Goal: Find contact information: Find contact information

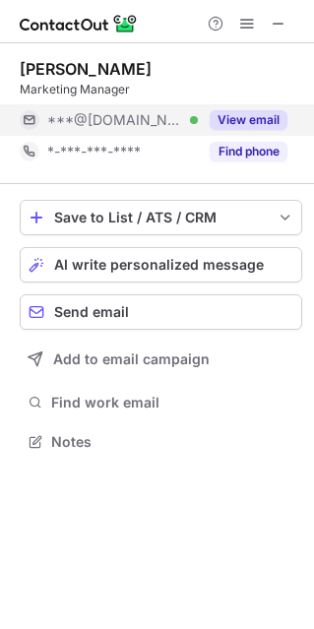
scroll to position [10, 10]
click at [263, 126] on button "View email" at bounding box center [249, 120] width 78 height 20
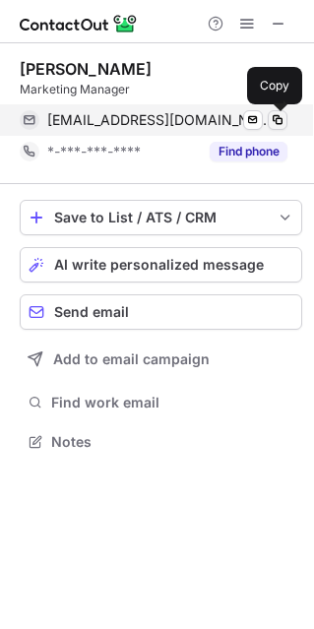
click at [274, 121] on span at bounding box center [278, 120] width 16 height 16
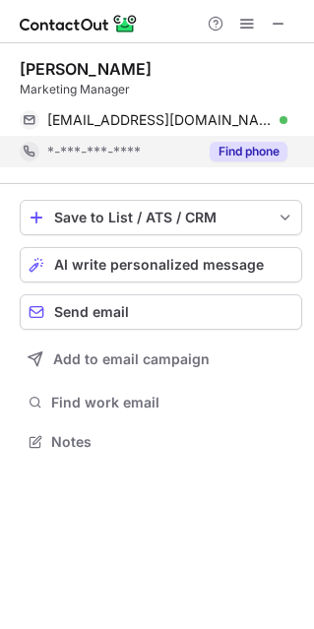
click at [247, 146] on button "Find phone" at bounding box center [249, 152] width 78 height 20
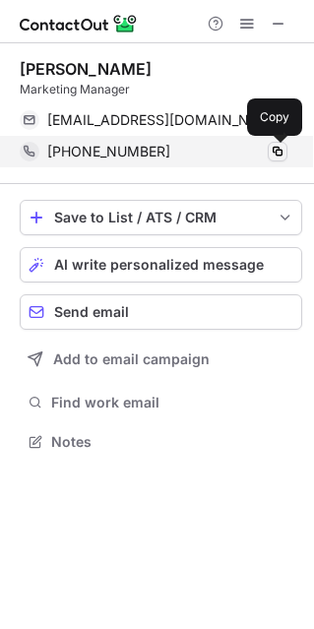
click at [278, 154] on span at bounding box center [278, 152] width 16 height 16
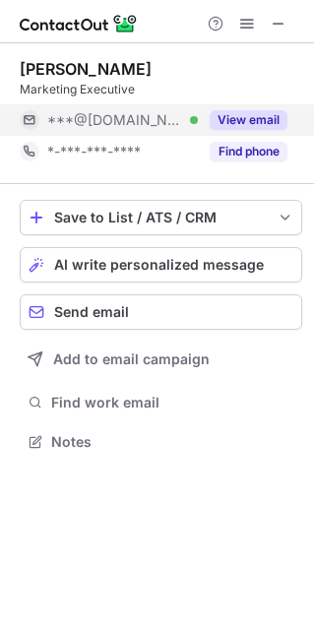
click at [237, 120] on button "View email" at bounding box center [249, 120] width 78 height 20
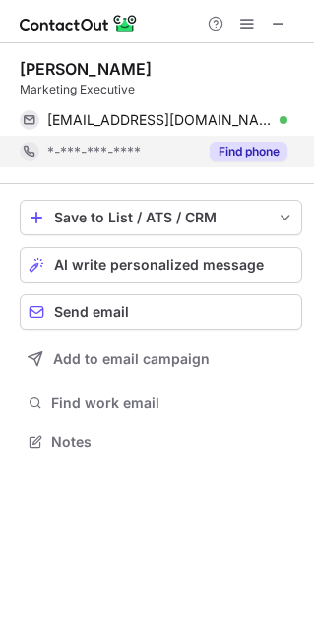
click at [241, 153] on button "Find phone" at bounding box center [249, 152] width 78 height 20
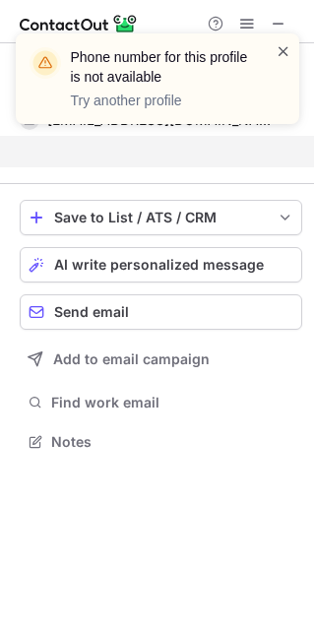
click at [285, 53] on span at bounding box center [283, 51] width 16 height 20
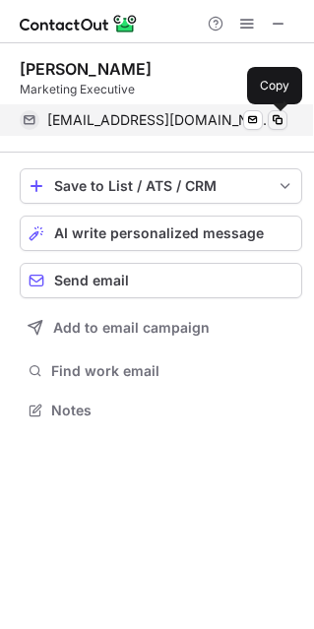
click at [278, 116] on span at bounding box center [278, 120] width 16 height 16
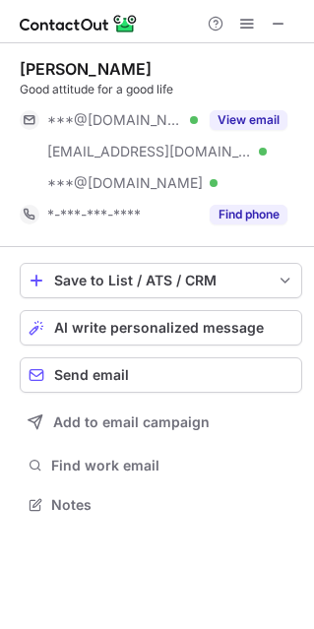
scroll to position [490, 314]
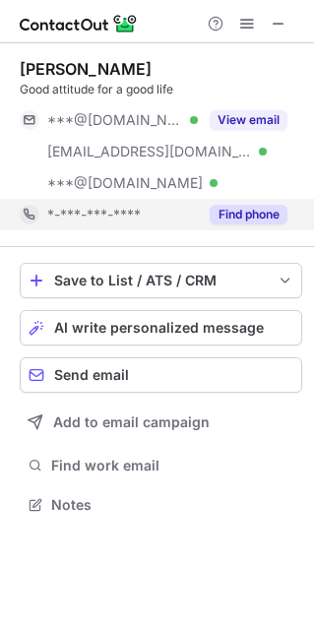
click at [259, 211] on button "Find phone" at bounding box center [249, 215] width 78 height 20
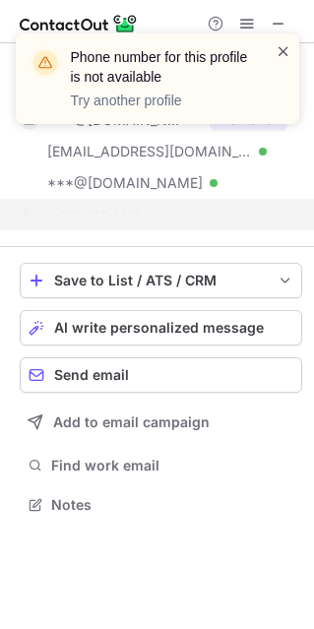
click at [283, 51] on span at bounding box center [283, 51] width 16 height 20
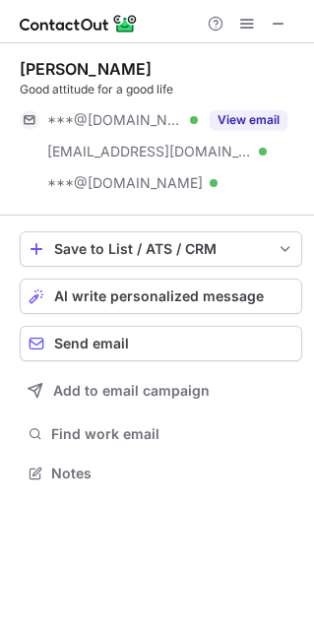
scroll to position [458, 314]
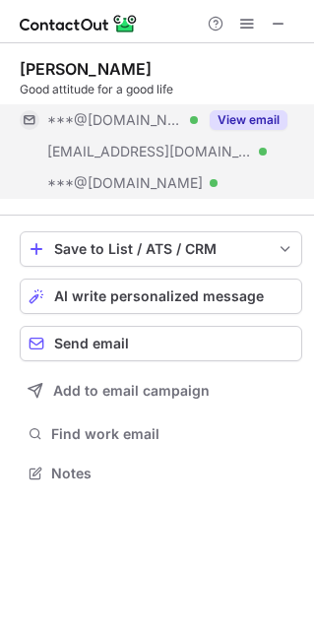
click at [263, 117] on button "View email" at bounding box center [249, 120] width 78 height 20
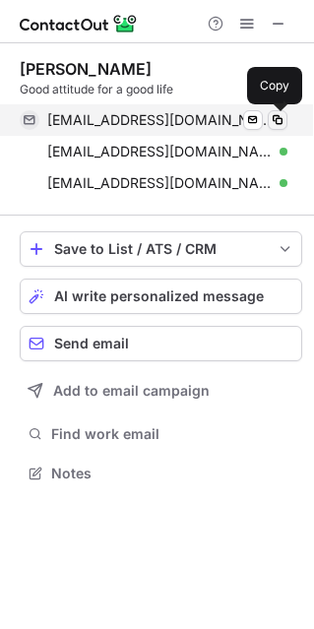
click at [276, 117] on span at bounding box center [278, 120] width 16 height 16
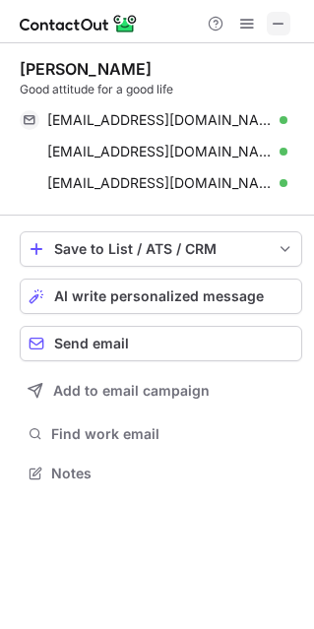
click at [277, 28] on span at bounding box center [279, 24] width 16 height 16
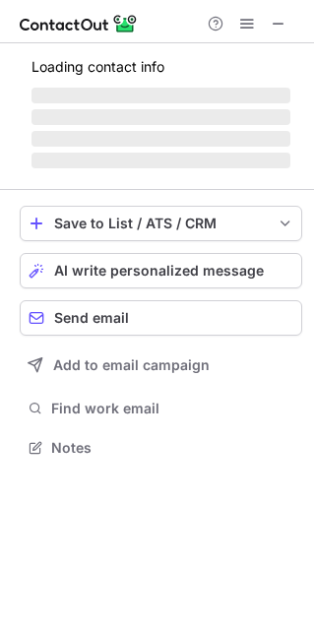
scroll to position [476, 314]
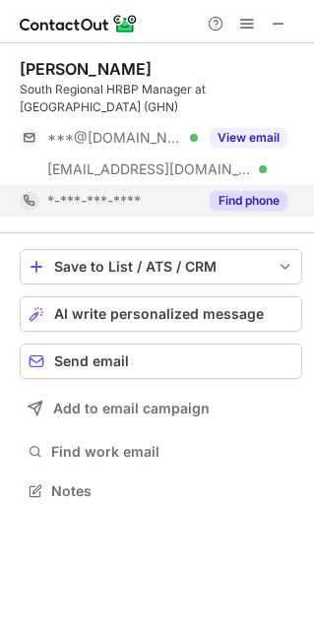
click at [239, 197] on button "Find phone" at bounding box center [249, 201] width 78 height 20
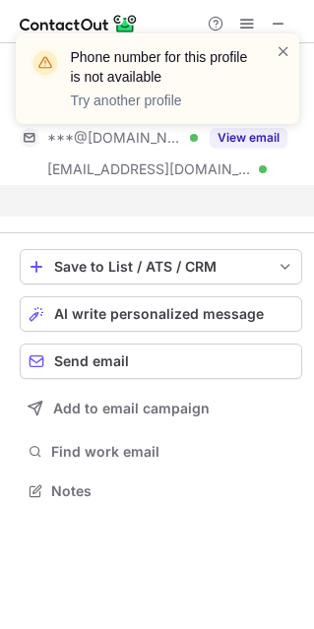
scroll to position [445, 314]
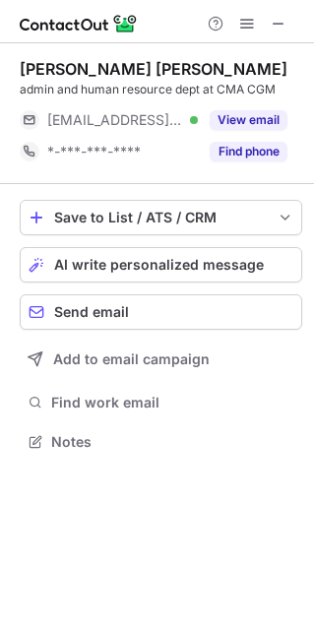
scroll to position [10, 10]
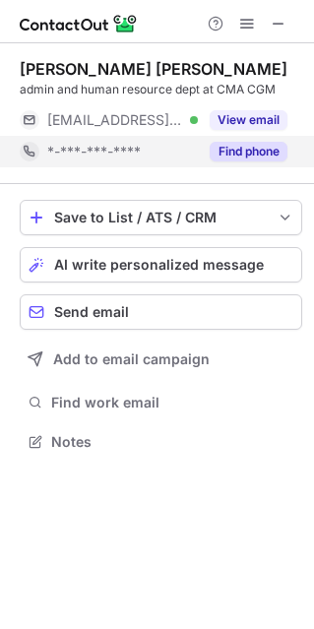
click at [249, 150] on button "Find phone" at bounding box center [249, 152] width 78 height 20
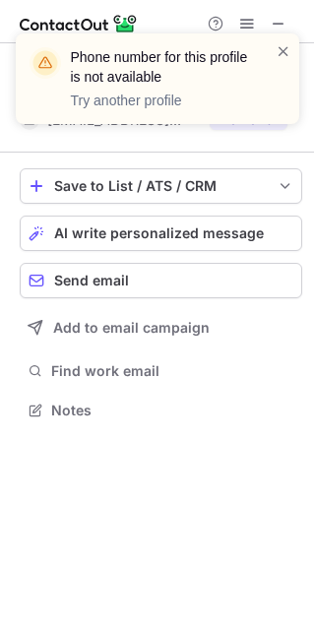
scroll to position [395, 314]
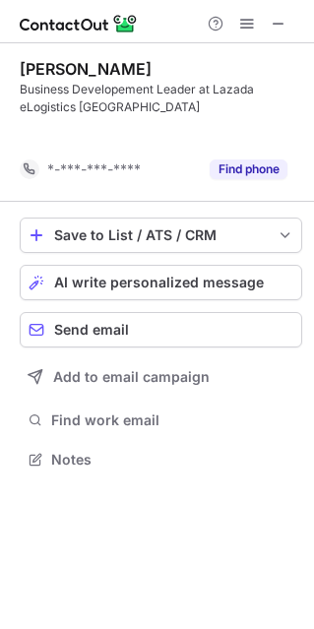
scroll to position [413, 314]
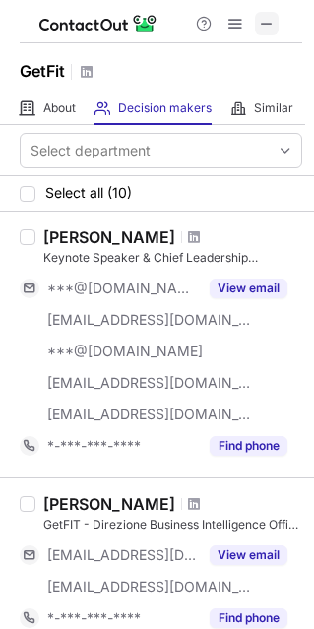
click at [265, 24] on span at bounding box center [267, 24] width 16 height 16
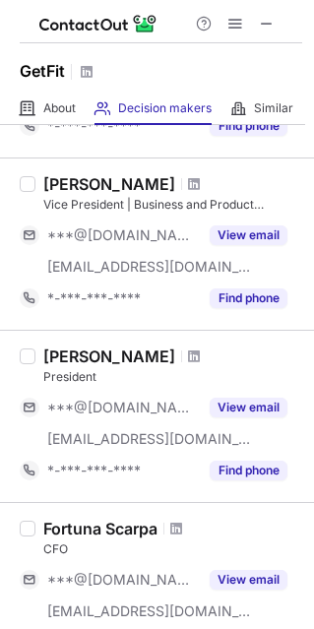
scroll to position [508, 0]
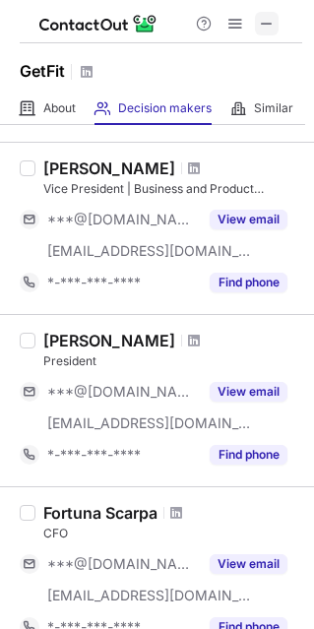
click at [271, 19] on span at bounding box center [267, 24] width 16 height 16
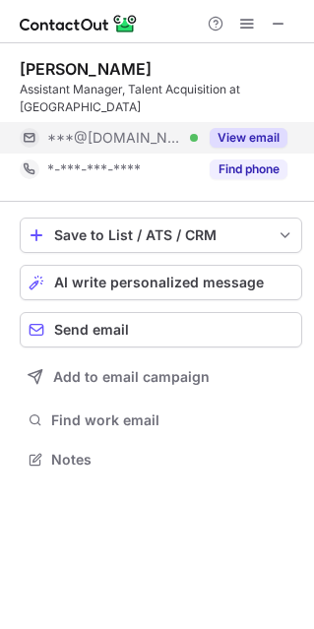
scroll to position [10, 10]
click at [261, 128] on button "View email" at bounding box center [249, 138] width 78 height 20
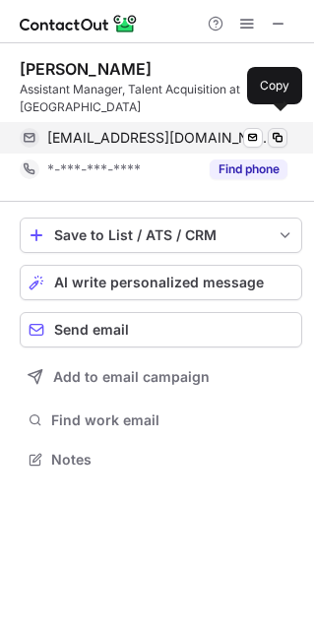
click at [279, 130] on span at bounding box center [278, 138] width 16 height 16
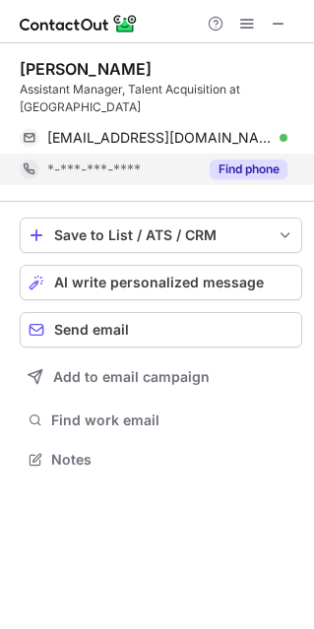
click at [259, 163] on div "Find phone" at bounding box center [243, 168] width 90 height 31
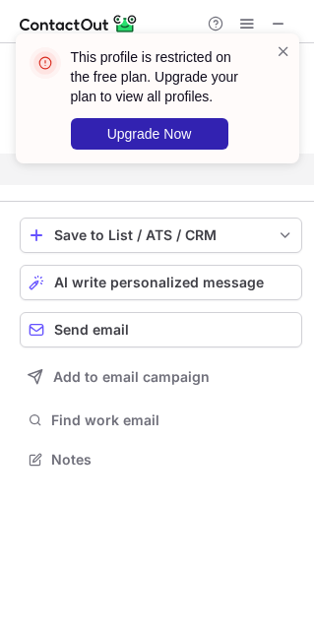
scroll to position [395, 314]
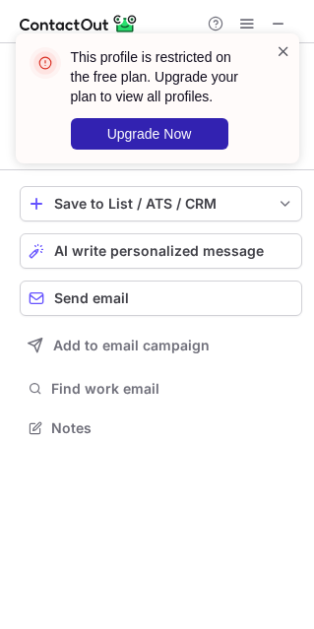
click at [283, 51] on span at bounding box center [283, 51] width 16 height 20
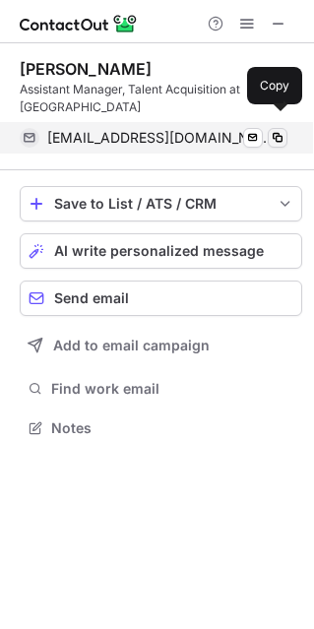
click at [285, 128] on button at bounding box center [278, 138] width 20 height 20
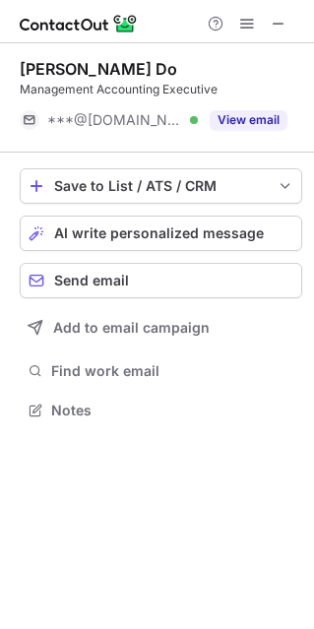
scroll to position [10, 10]
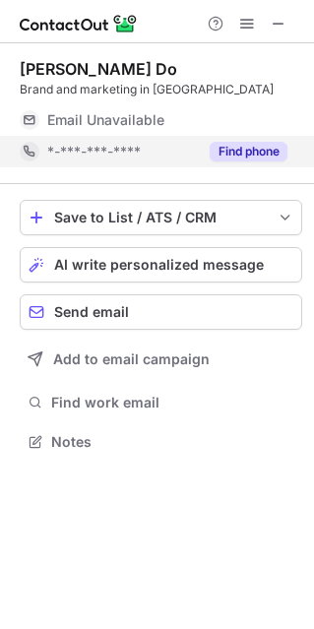
click at [263, 150] on button "Find phone" at bounding box center [249, 152] width 78 height 20
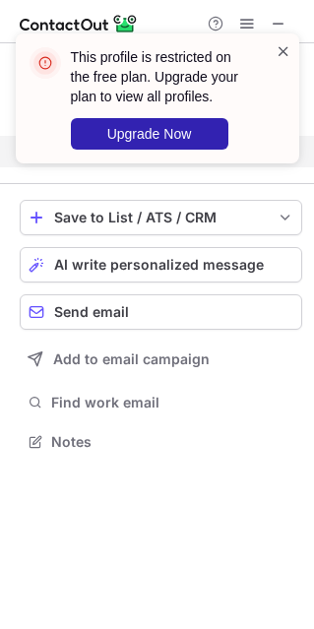
scroll to position [395, 314]
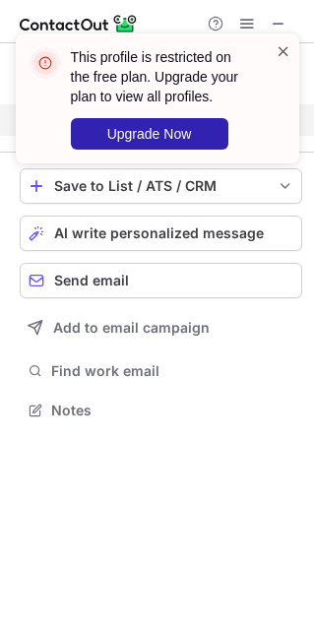
click at [288, 47] on span at bounding box center [283, 51] width 16 height 20
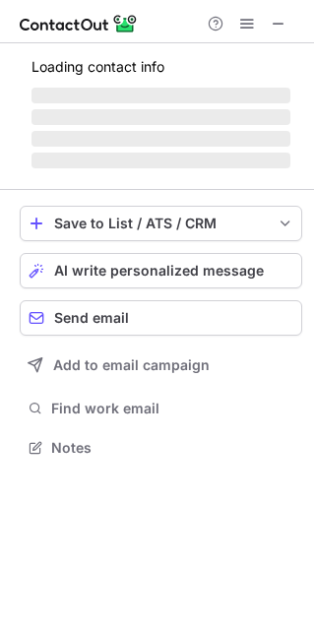
scroll to position [445, 314]
